Goal: Complete application form

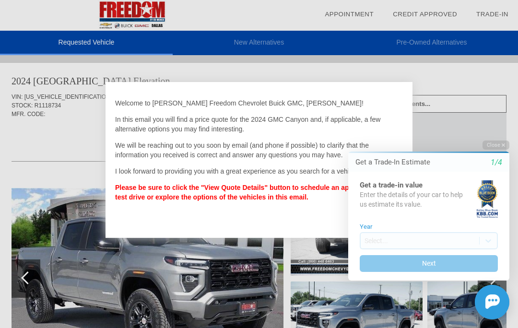
click at [502, 133] on html "Welcome! Get a Trade-In Estimate 1/4 Get a trade-in value Enter the details of …" at bounding box center [423, 133] width 190 height 0
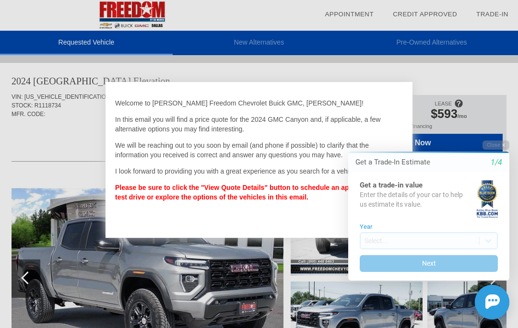
click at [488, 149] on button "Close" at bounding box center [495, 144] width 27 height 9
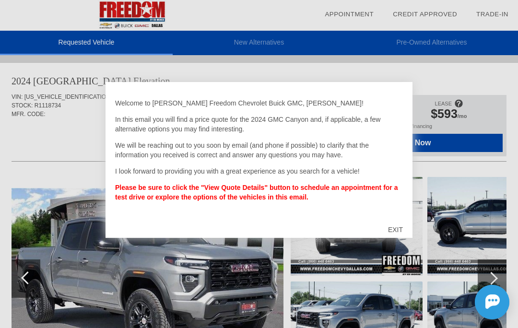
click at [394, 231] on div "EXIT" at bounding box center [395, 229] width 34 height 29
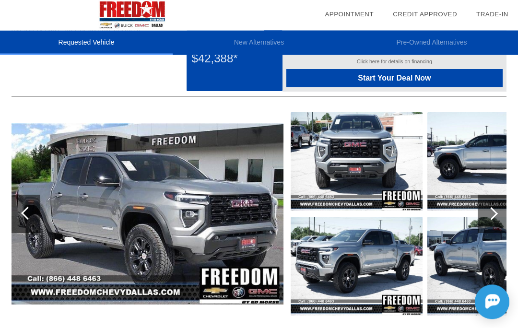
scroll to position [71, 0]
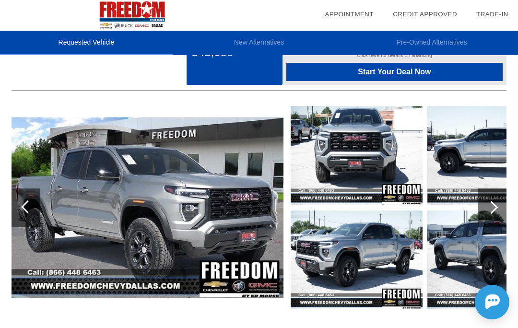
click at [74, 153] on img at bounding box center [148, 207] width 272 height 181
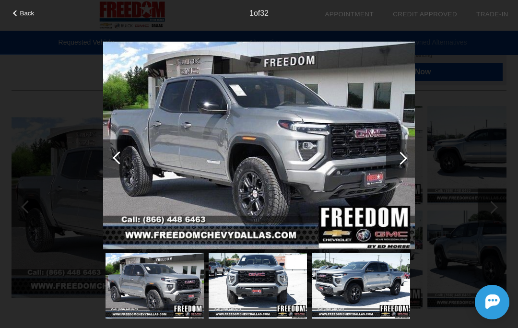
scroll to position [85, 0]
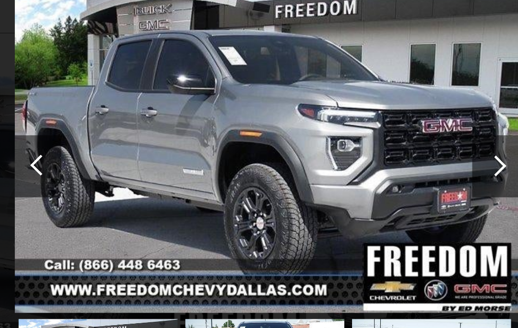
click at [394, 151] on div at bounding box center [400, 157] width 13 height 13
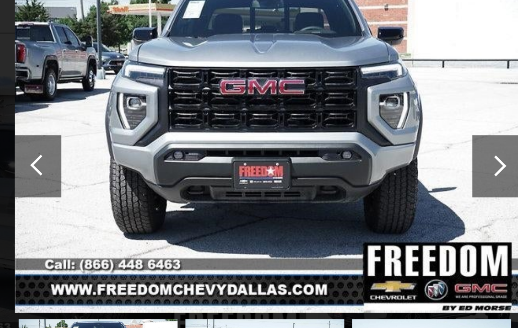
click at [394, 151] on div at bounding box center [400, 157] width 13 height 13
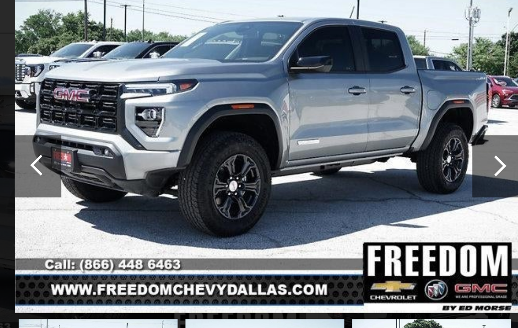
click at [394, 151] on div at bounding box center [400, 157] width 13 height 13
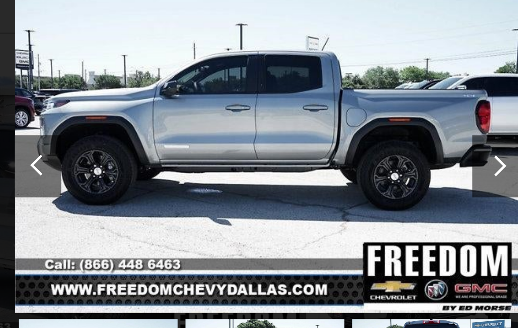
click at [394, 151] on div at bounding box center [400, 157] width 13 height 13
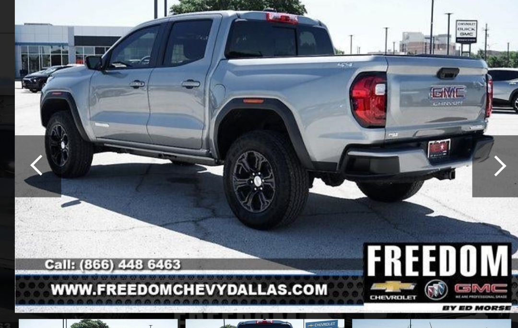
click at [394, 151] on div at bounding box center [400, 157] width 13 height 13
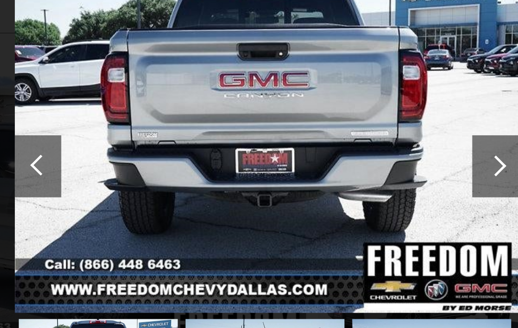
click at [394, 151] on div at bounding box center [400, 157] width 13 height 13
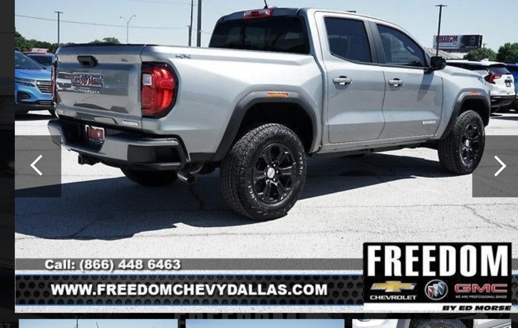
click at [394, 151] on div at bounding box center [400, 157] width 13 height 13
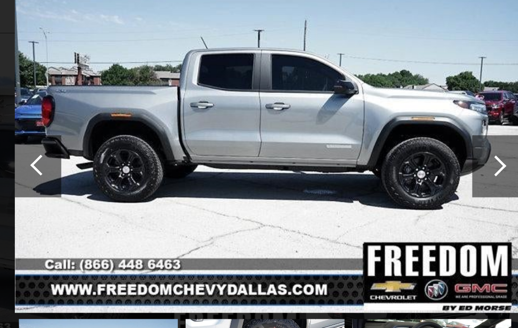
click at [394, 151] on div at bounding box center [400, 157] width 13 height 13
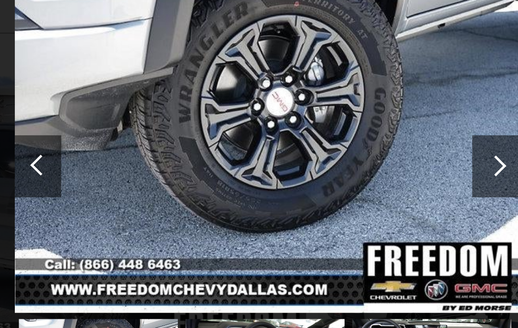
click at [394, 151] on div at bounding box center [400, 157] width 13 height 13
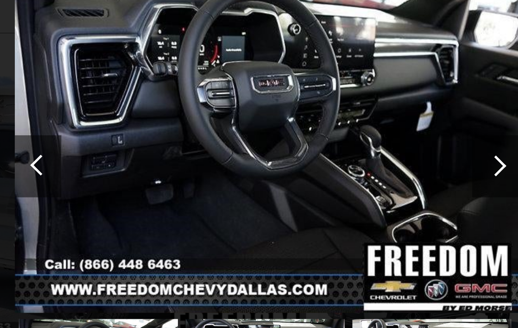
click at [394, 151] on div at bounding box center [400, 157] width 13 height 13
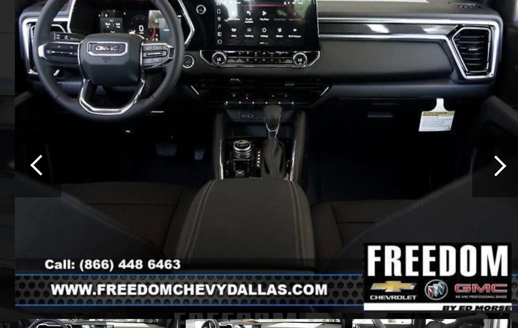
click at [394, 151] on div at bounding box center [400, 157] width 13 height 13
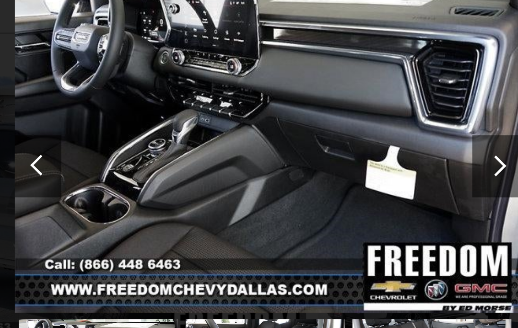
click at [386, 139] on div at bounding box center [400, 158] width 29 height 38
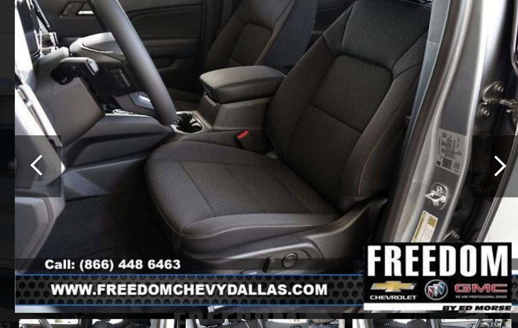
click at [386, 139] on div at bounding box center [400, 158] width 29 height 38
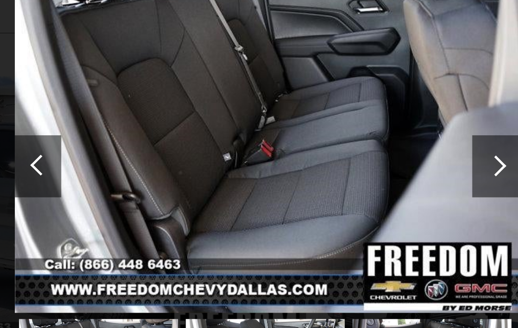
click at [394, 151] on div at bounding box center [400, 157] width 13 height 13
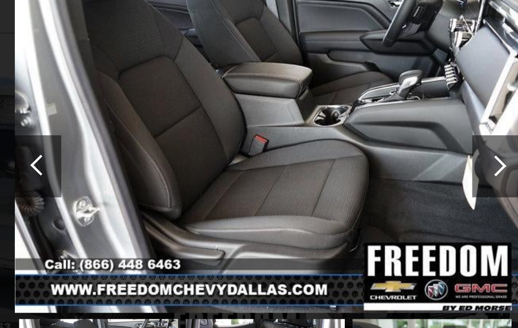
click at [394, 151] on div at bounding box center [400, 157] width 13 height 13
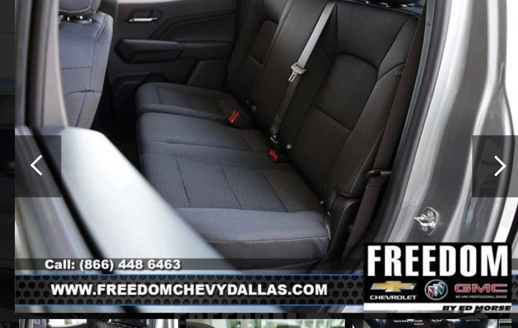
click at [394, 151] on div at bounding box center [400, 157] width 13 height 13
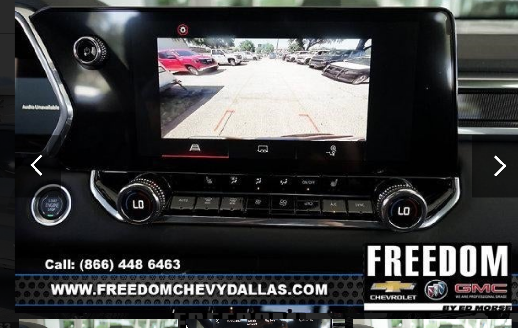
click at [394, 151] on div at bounding box center [400, 157] width 13 height 13
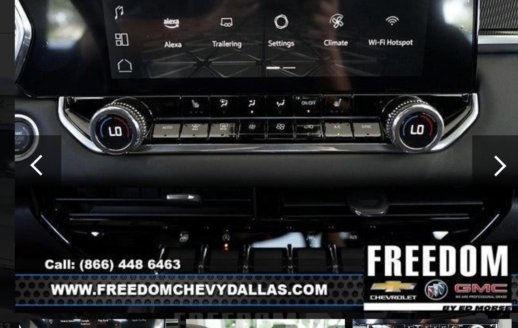
click at [394, 151] on div at bounding box center [400, 157] width 13 height 13
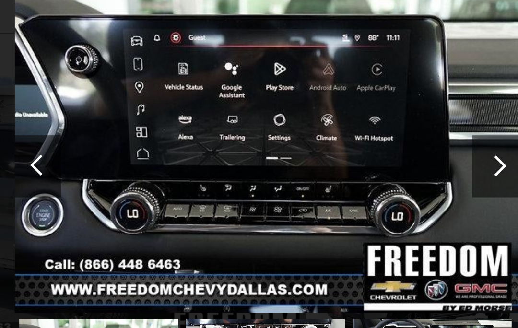
click at [394, 151] on div at bounding box center [400, 157] width 13 height 13
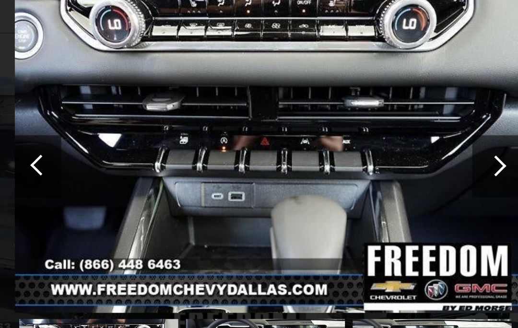
click at [113, 151] on div at bounding box center [119, 157] width 13 height 13
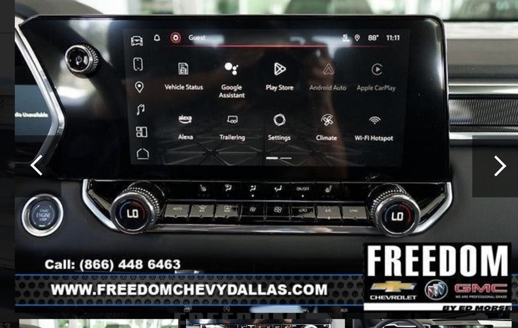
click at [394, 151] on div at bounding box center [400, 157] width 13 height 13
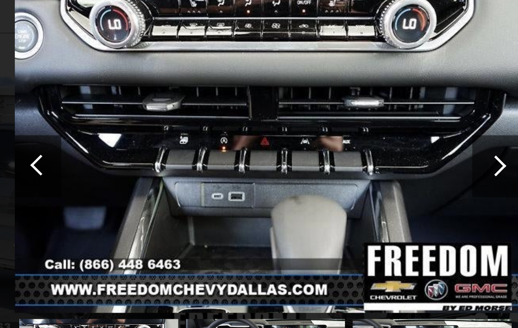
click at [394, 151] on div at bounding box center [400, 157] width 13 height 13
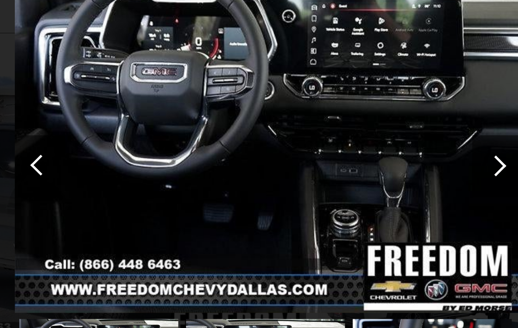
click at [113, 151] on div at bounding box center [119, 157] width 13 height 13
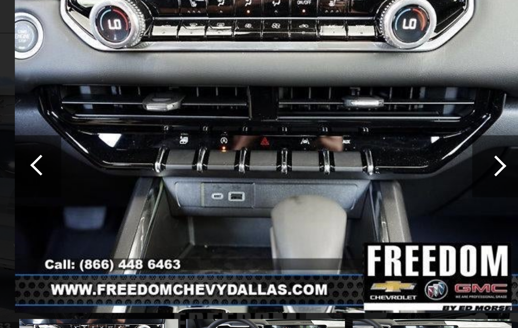
click at [394, 151] on div at bounding box center [400, 157] width 13 height 13
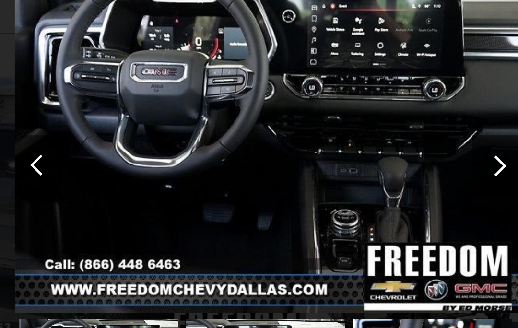
click at [394, 151] on div at bounding box center [400, 157] width 13 height 13
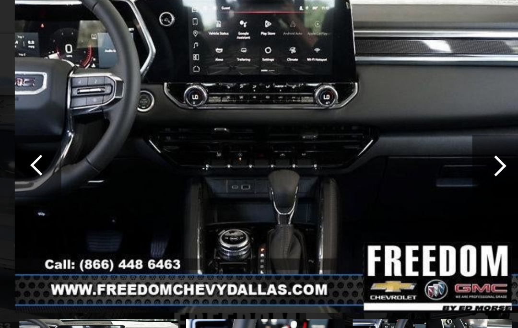
click at [394, 151] on div at bounding box center [400, 157] width 13 height 13
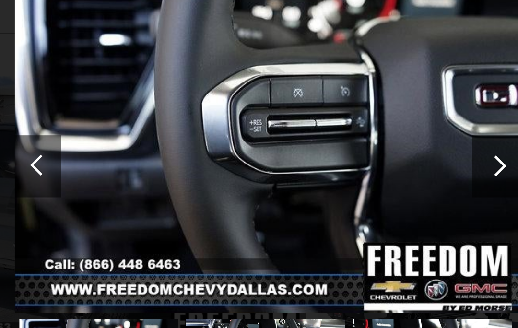
click at [394, 151] on div at bounding box center [400, 157] width 13 height 13
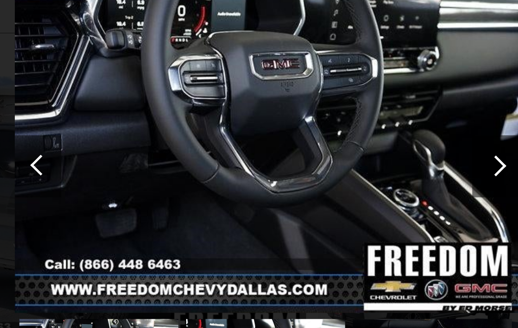
click at [394, 151] on div at bounding box center [400, 157] width 13 height 13
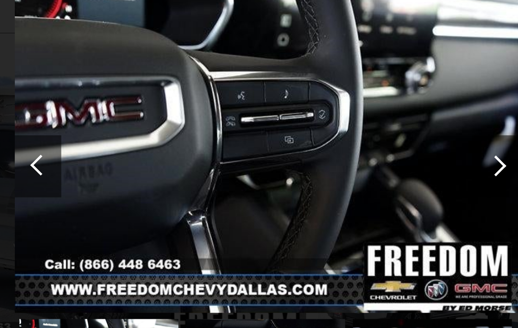
click at [394, 151] on div at bounding box center [400, 157] width 13 height 13
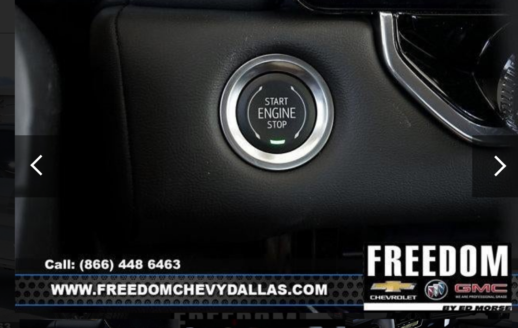
click at [394, 151] on div at bounding box center [400, 157] width 13 height 13
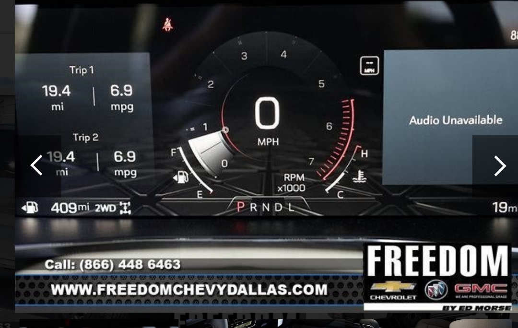
click at [394, 151] on div at bounding box center [400, 157] width 13 height 13
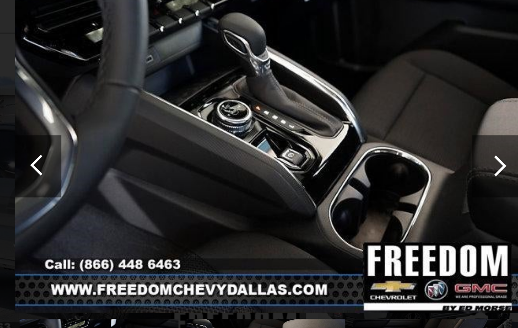
click at [394, 151] on div at bounding box center [400, 157] width 13 height 13
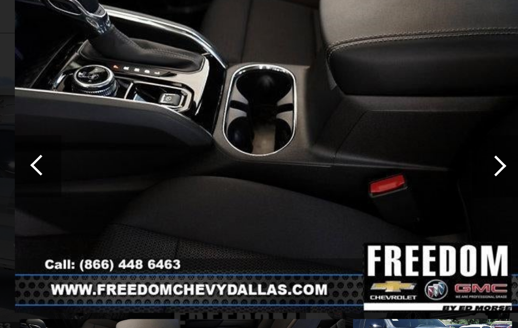
click at [394, 151] on div at bounding box center [400, 157] width 13 height 13
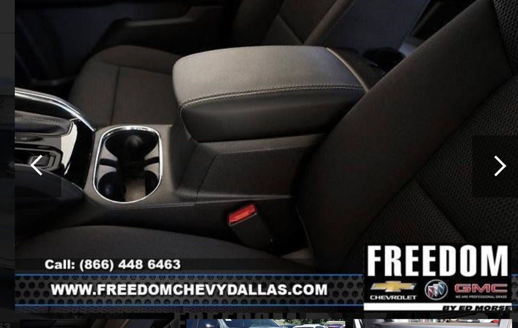
click at [394, 151] on div at bounding box center [400, 157] width 13 height 13
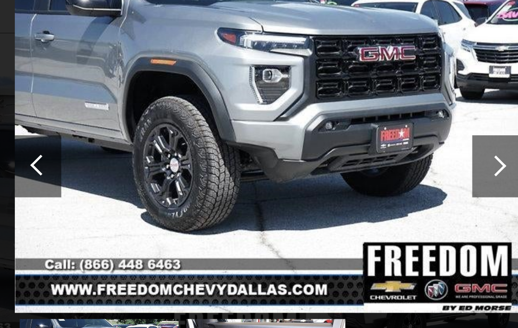
click at [394, 151] on div at bounding box center [400, 157] width 13 height 13
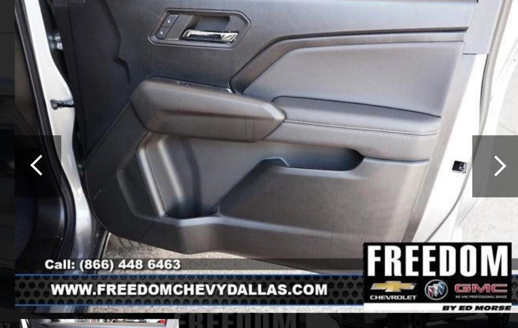
click at [394, 151] on div at bounding box center [400, 157] width 13 height 13
